Goal: Task Accomplishment & Management: Manage account settings

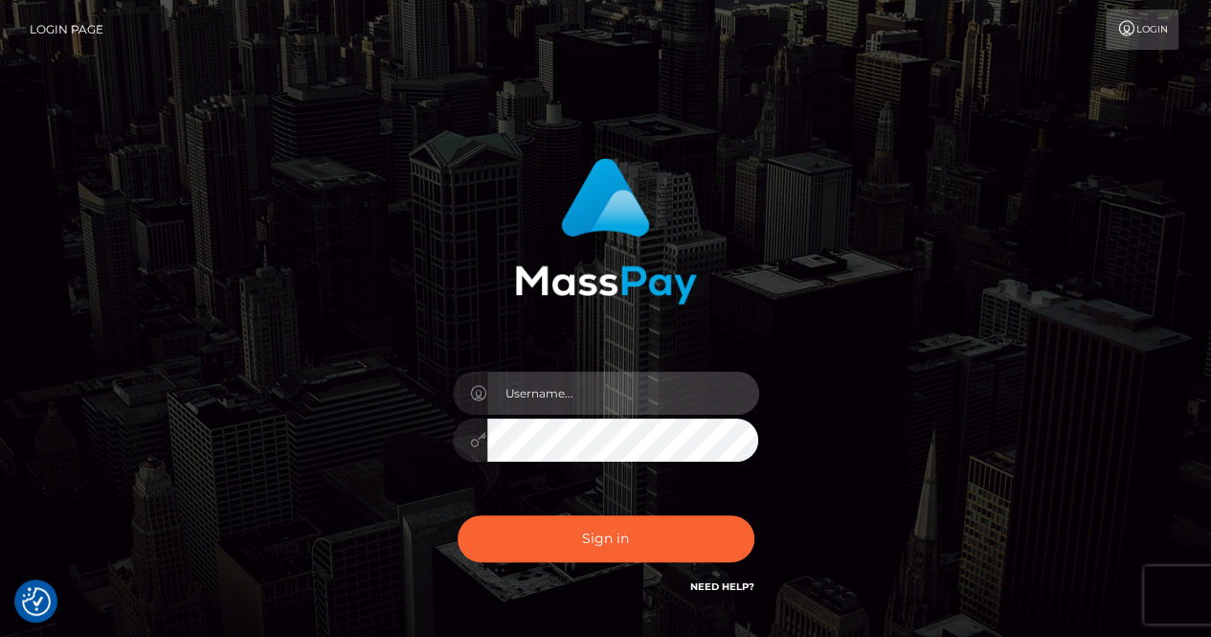
click at [592, 393] on input "text" at bounding box center [623, 392] width 272 height 43
type input "[EMAIL_ADDRESS][DOMAIN_NAME]"
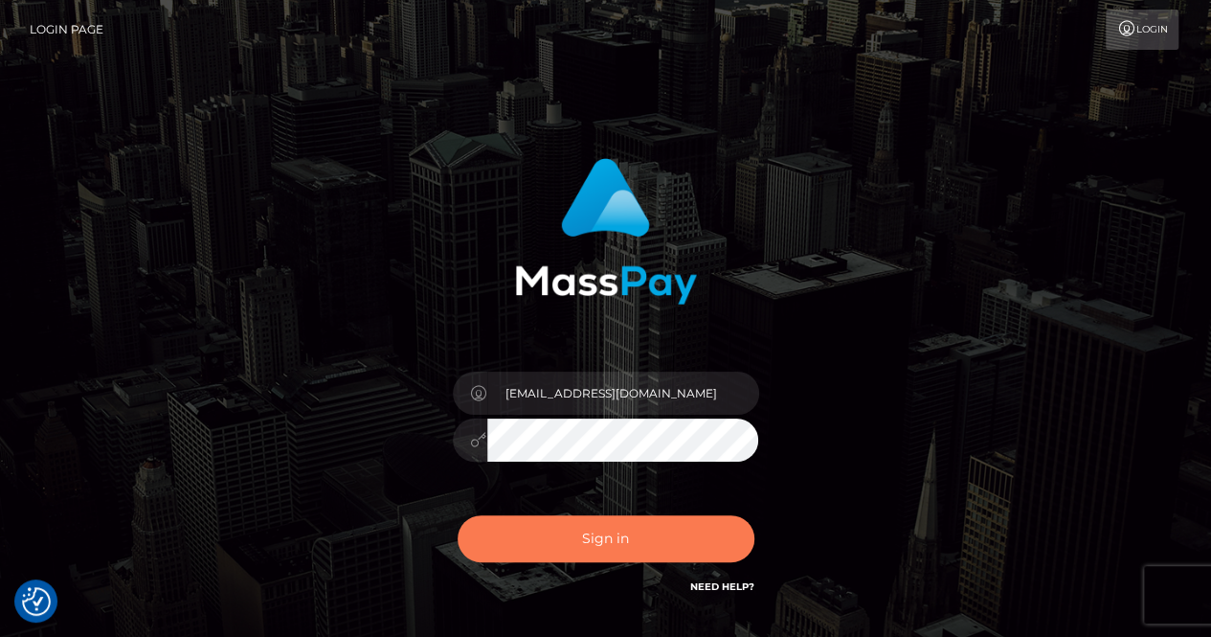
click at [628, 556] on button "Sign in" at bounding box center [606, 538] width 297 height 47
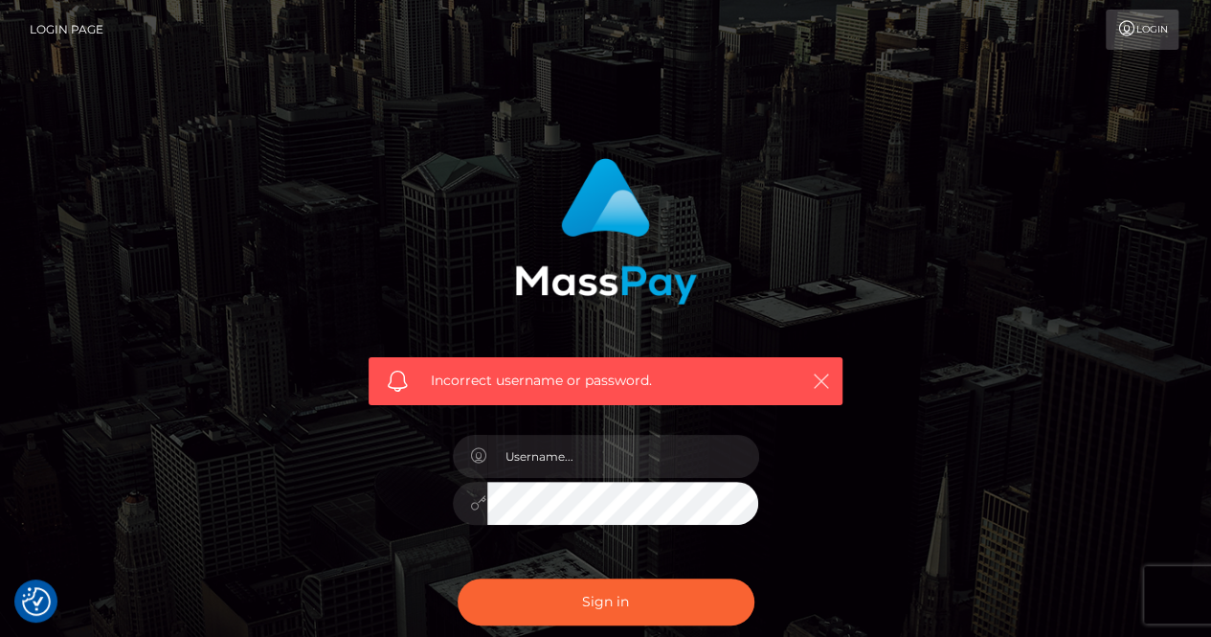
click at [821, 387] on icon "button" at bounding box center [821, 380] width 19 height 19
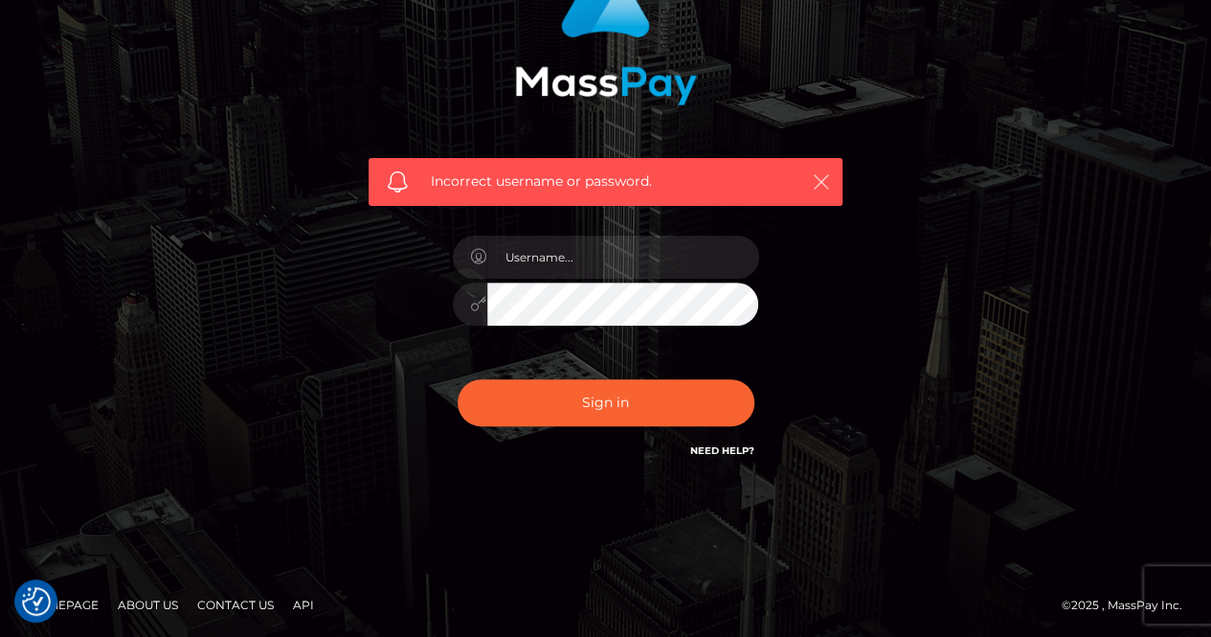
scroll to position [200, 0]
